Goal: Task Accomplishment & Management: Use online tool/utility

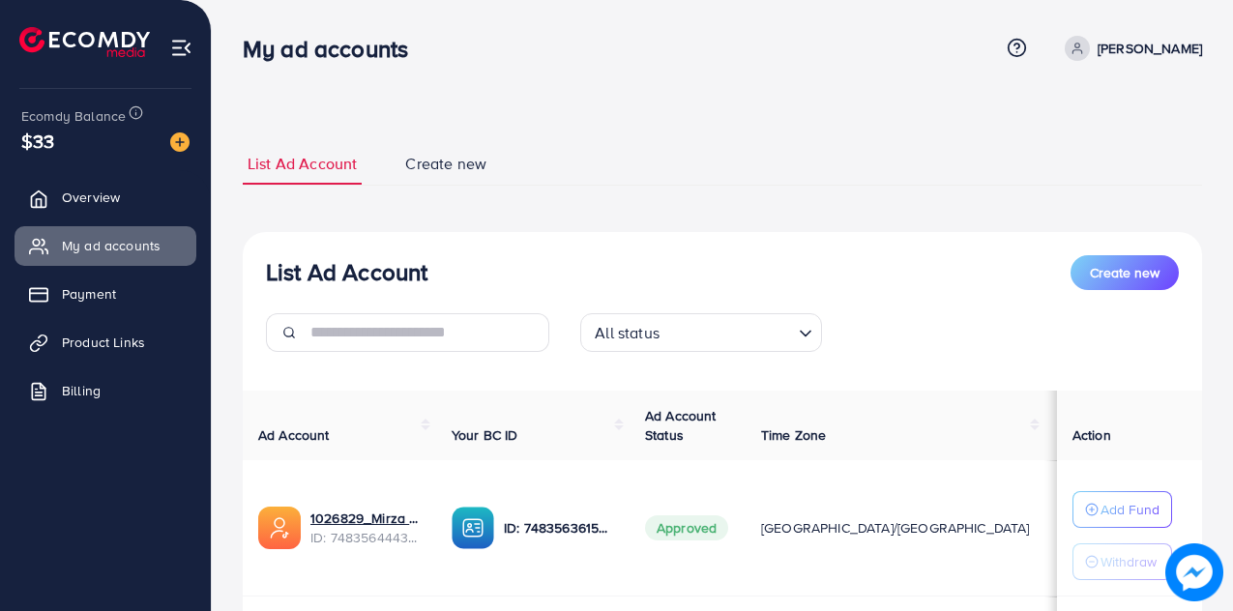
click at [114, 341] on span "Product Links" at bounding box center [103, 342] width 83 height 19
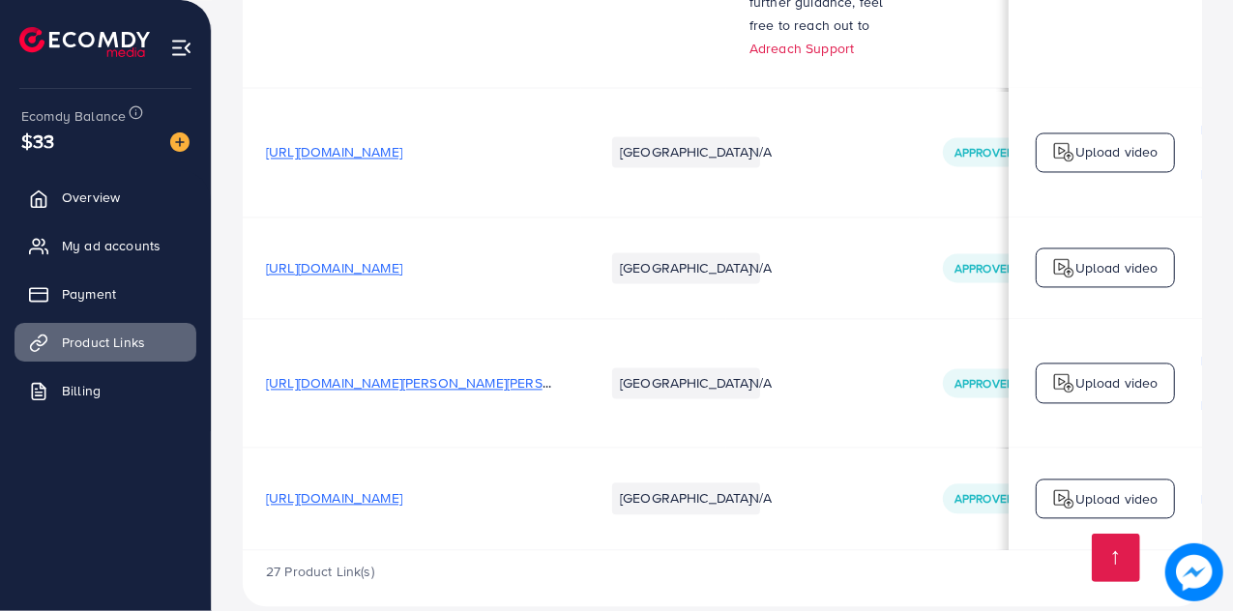
drag, startPoint x: 484, startPoint y: 477, endPoint x: 454, endPoint y: 477, distance: 30.0
click at [402, 488] on span "[URL][DOMAIN_NAME]" at bounding box center [334, 497] width 136 height 19
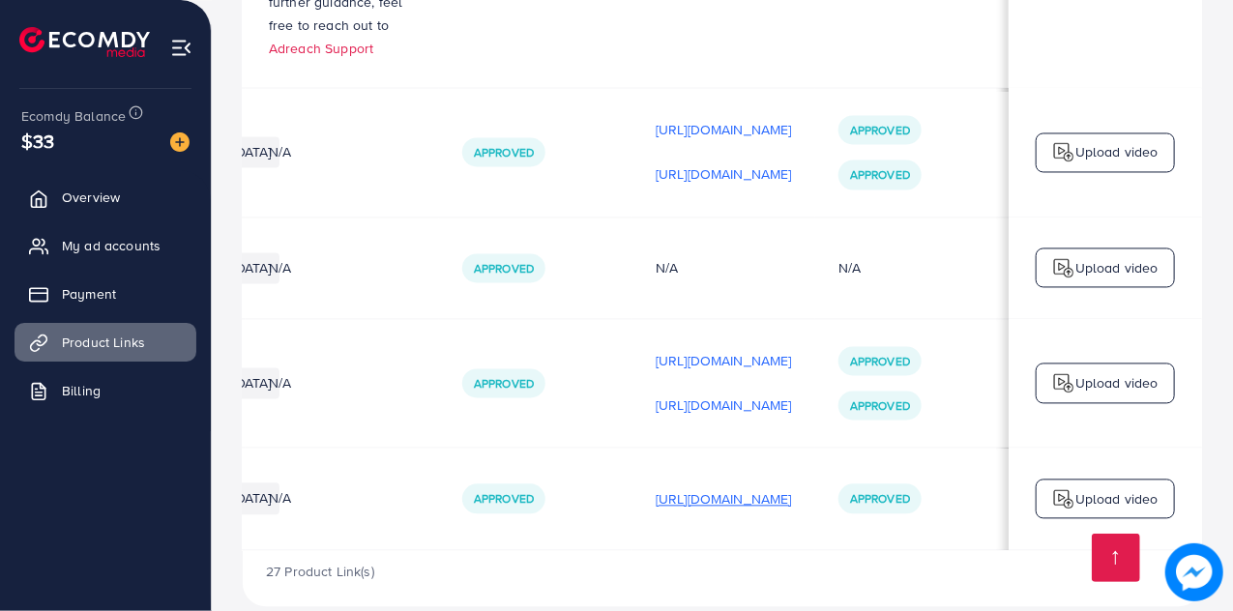
scroll to position [0, 574]
click at [1116, 487] on p "Upload video" at bounding box center [1117, 498] width 83 height 23
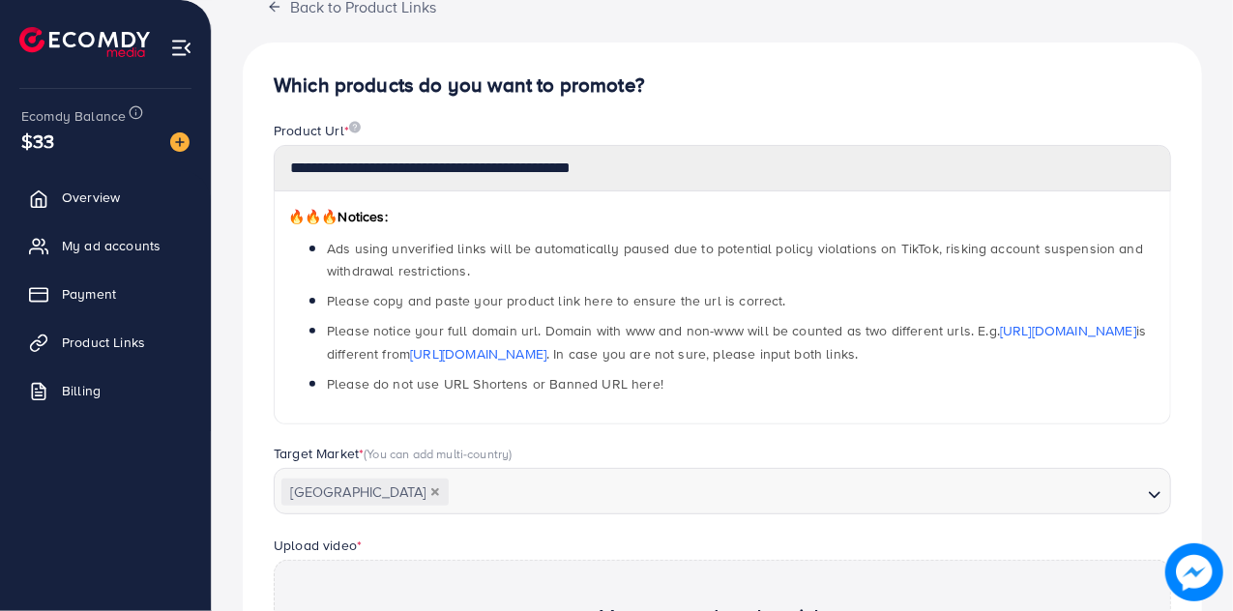
scroll to position [91, 0]
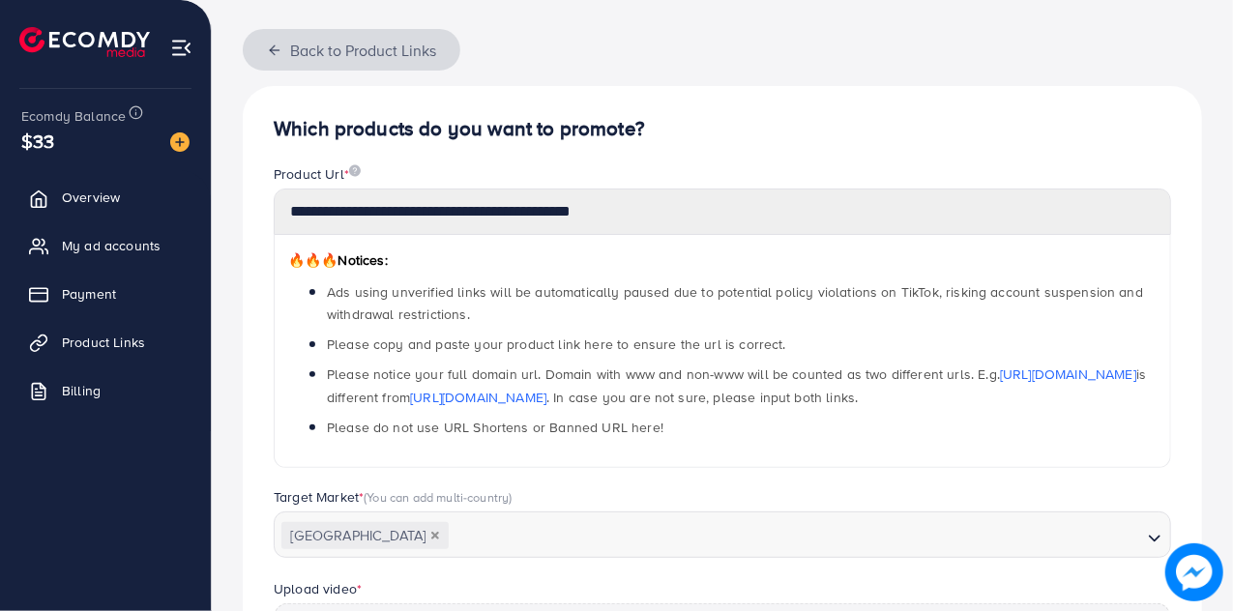
click at [258, 45] on button "Back to Product Links" at bounding box center [352, 50] width 218 height 42
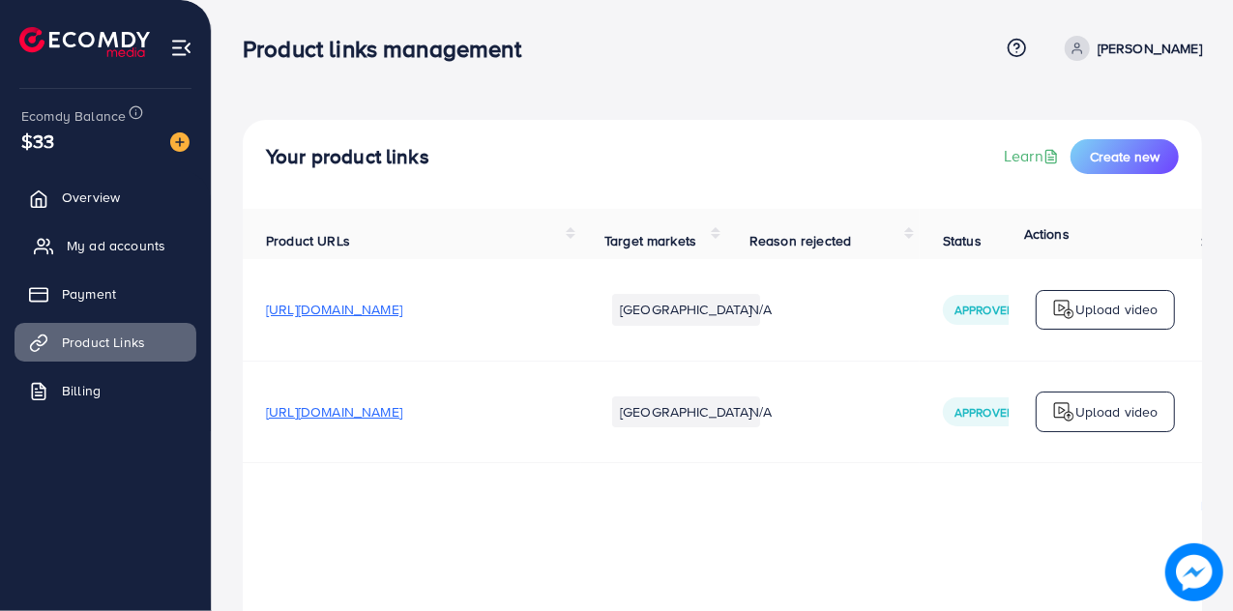
click at [133, 244] on span "My ad accounts" at bounding box center [116, 245] width 99 height 19
